Goal: Information Seeking & Learning: Learn about a topic

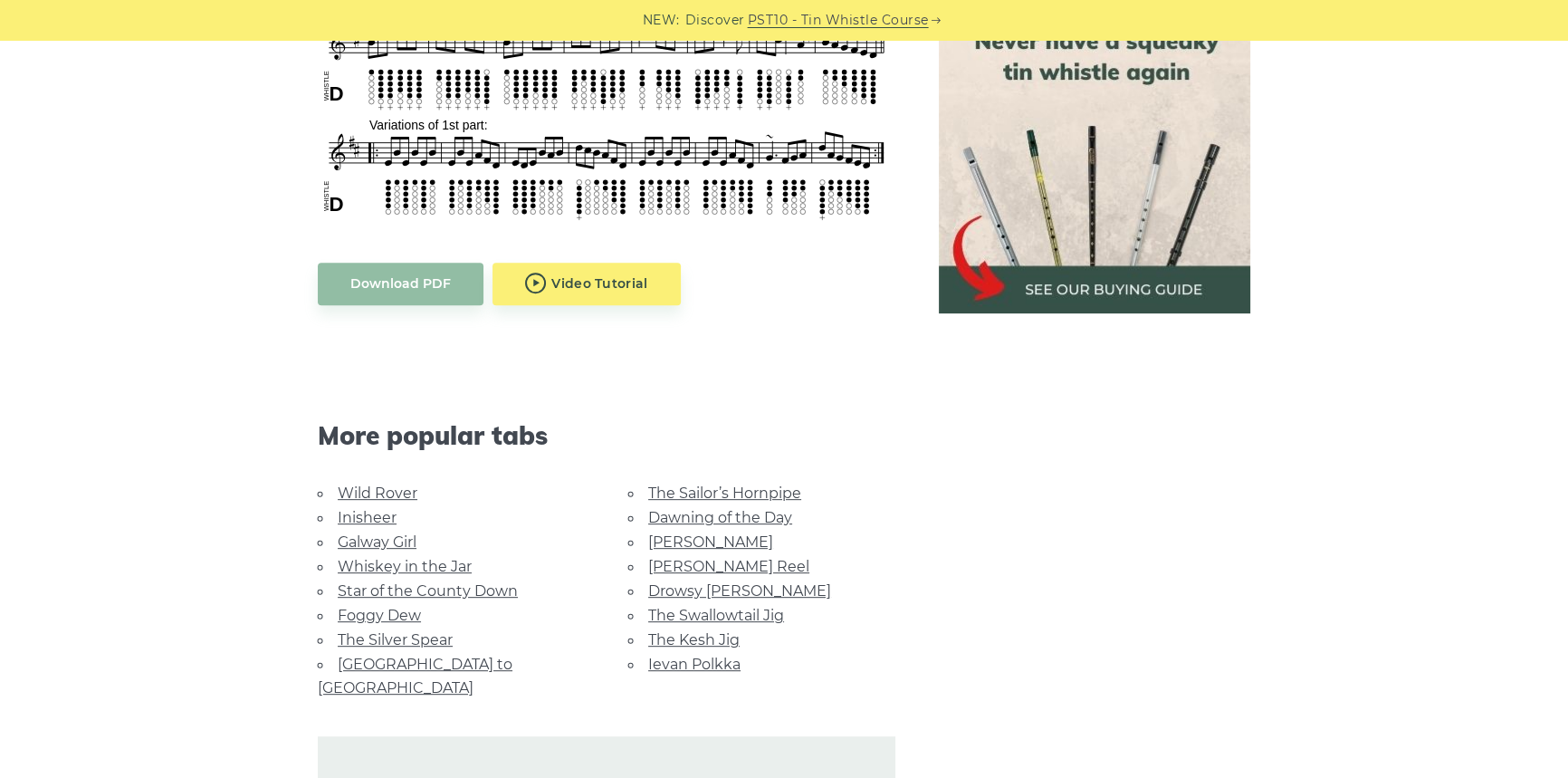
scroll to position [906, 0]
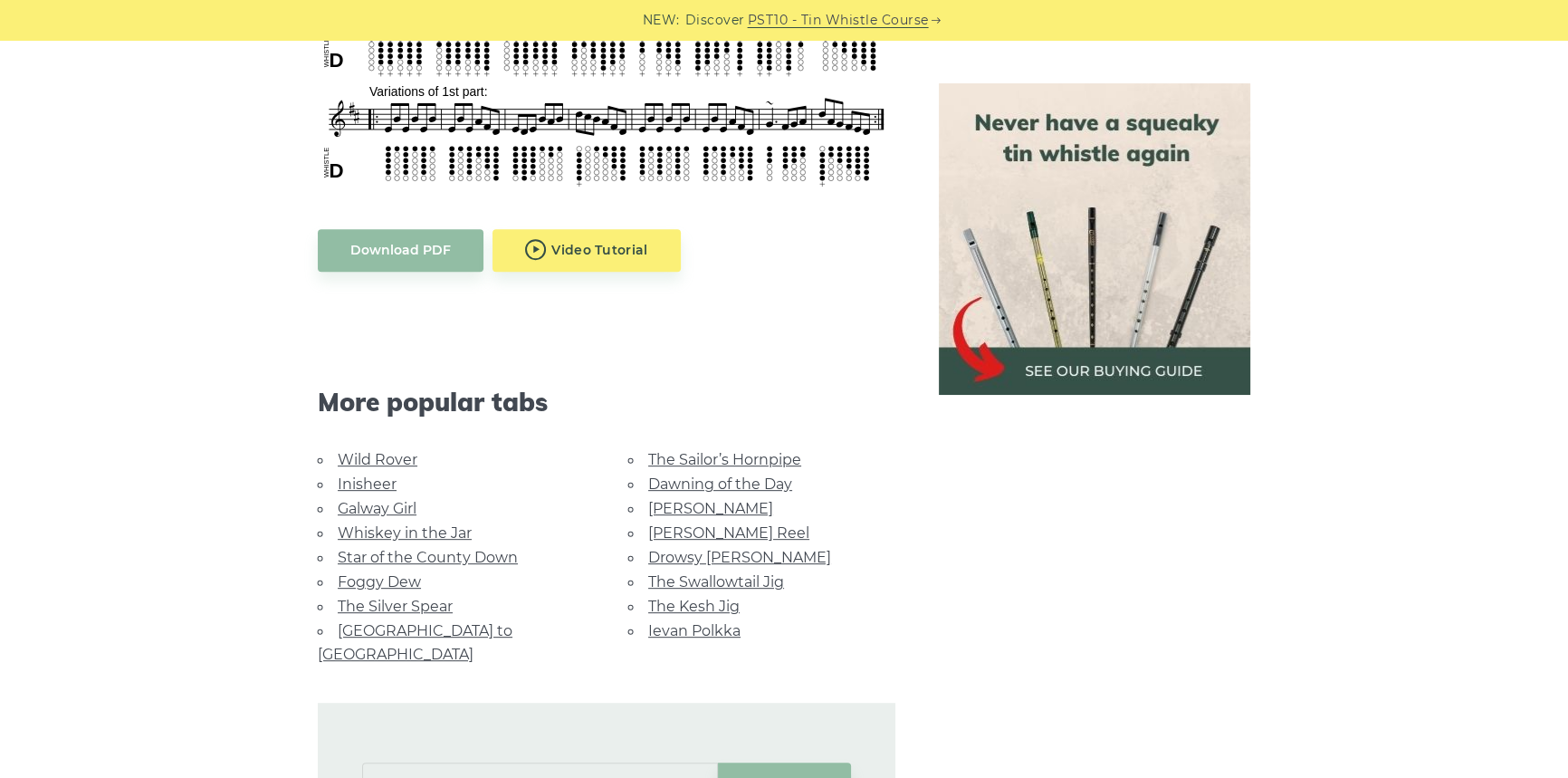
click at [741, 580] on link "The Swallowtail Jig" at bounding box center [716, 582] width 136 height 17
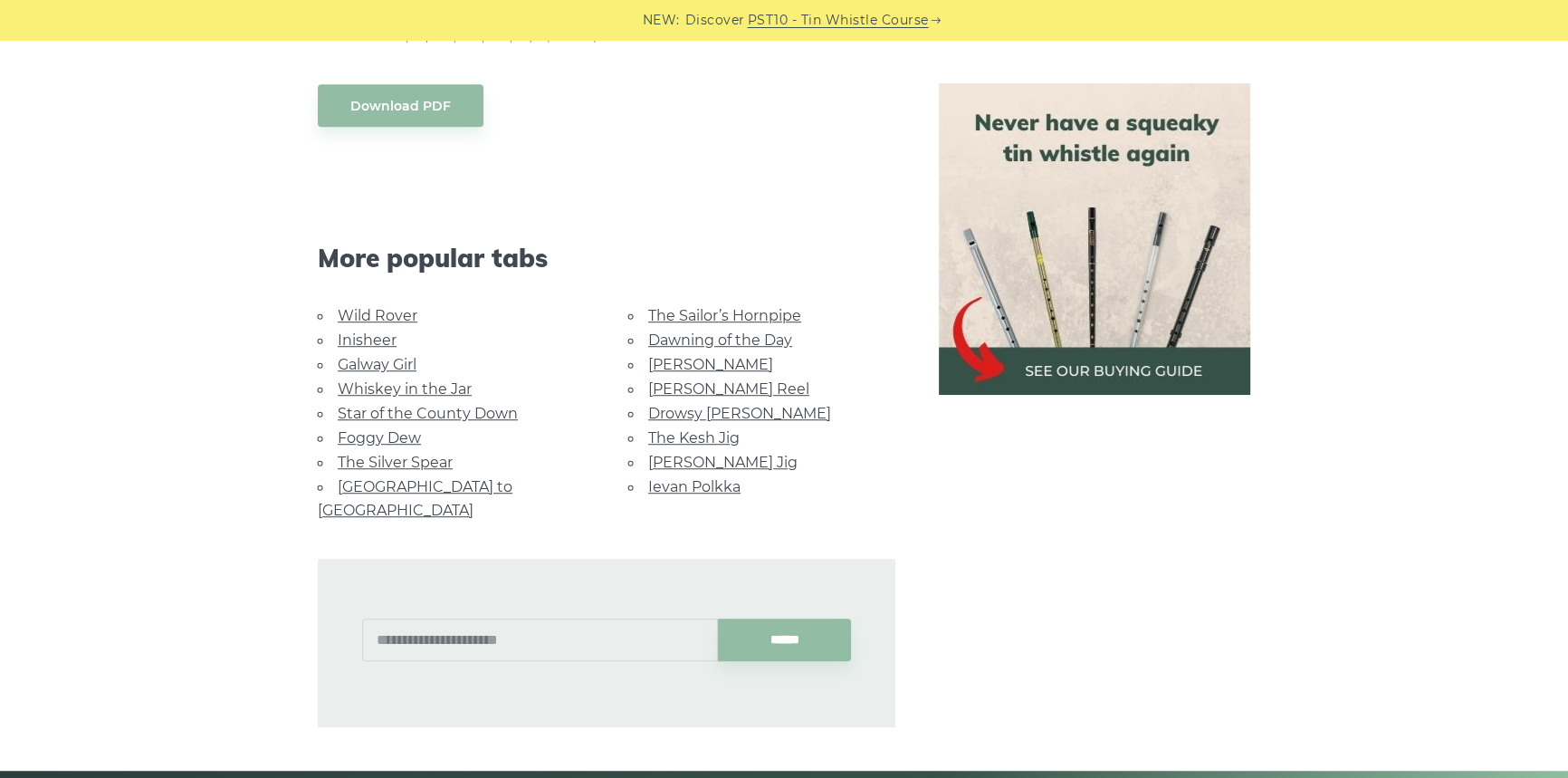
scroll to position [1565, 0]
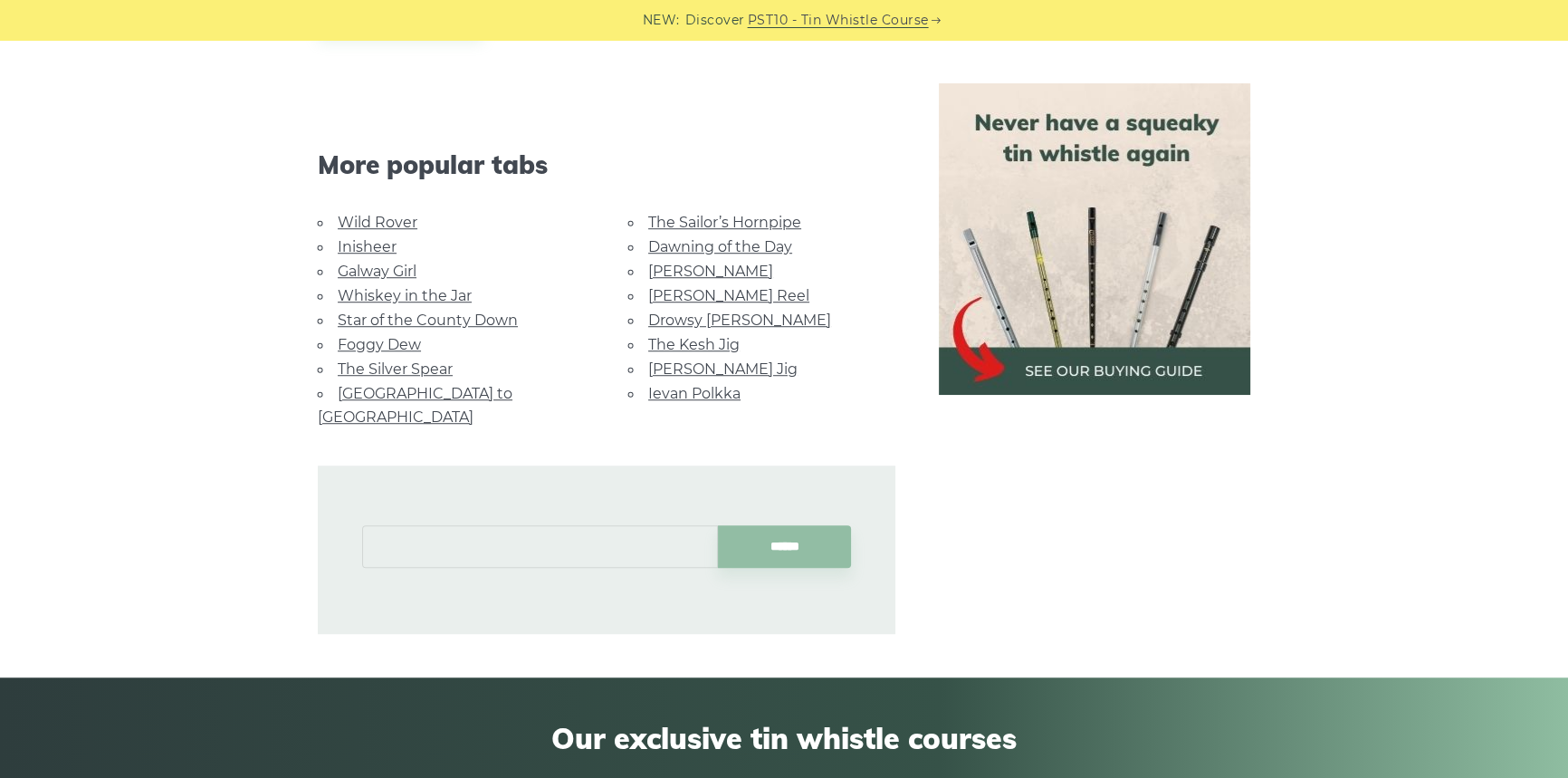
click at [605, 526] on input "text" at bounding box center [539, 547] width 356 height 43
type input "**********"
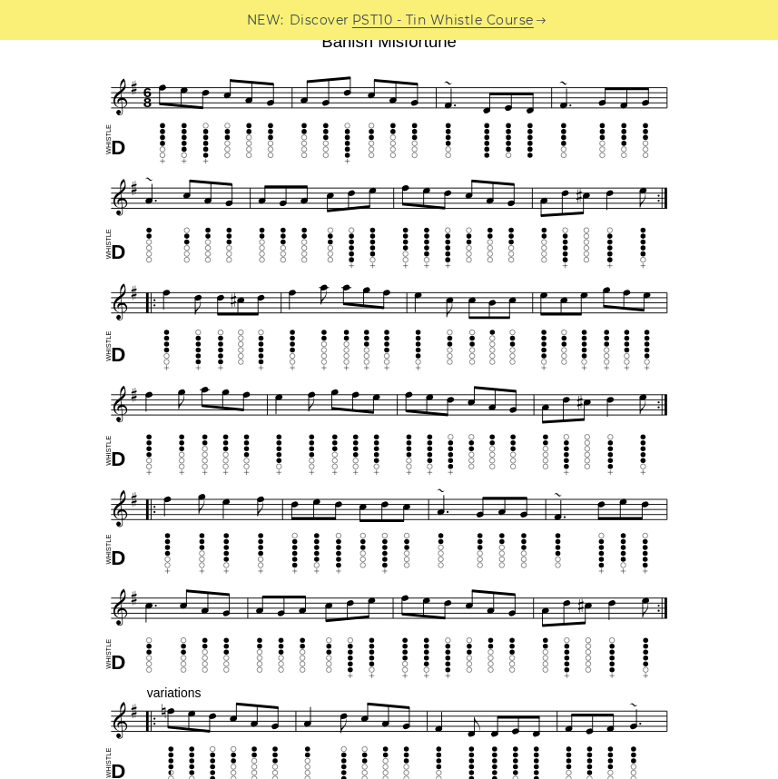
scroll to position [495, 0]
